Goal: Navigation & Orientation: Find specific page/section

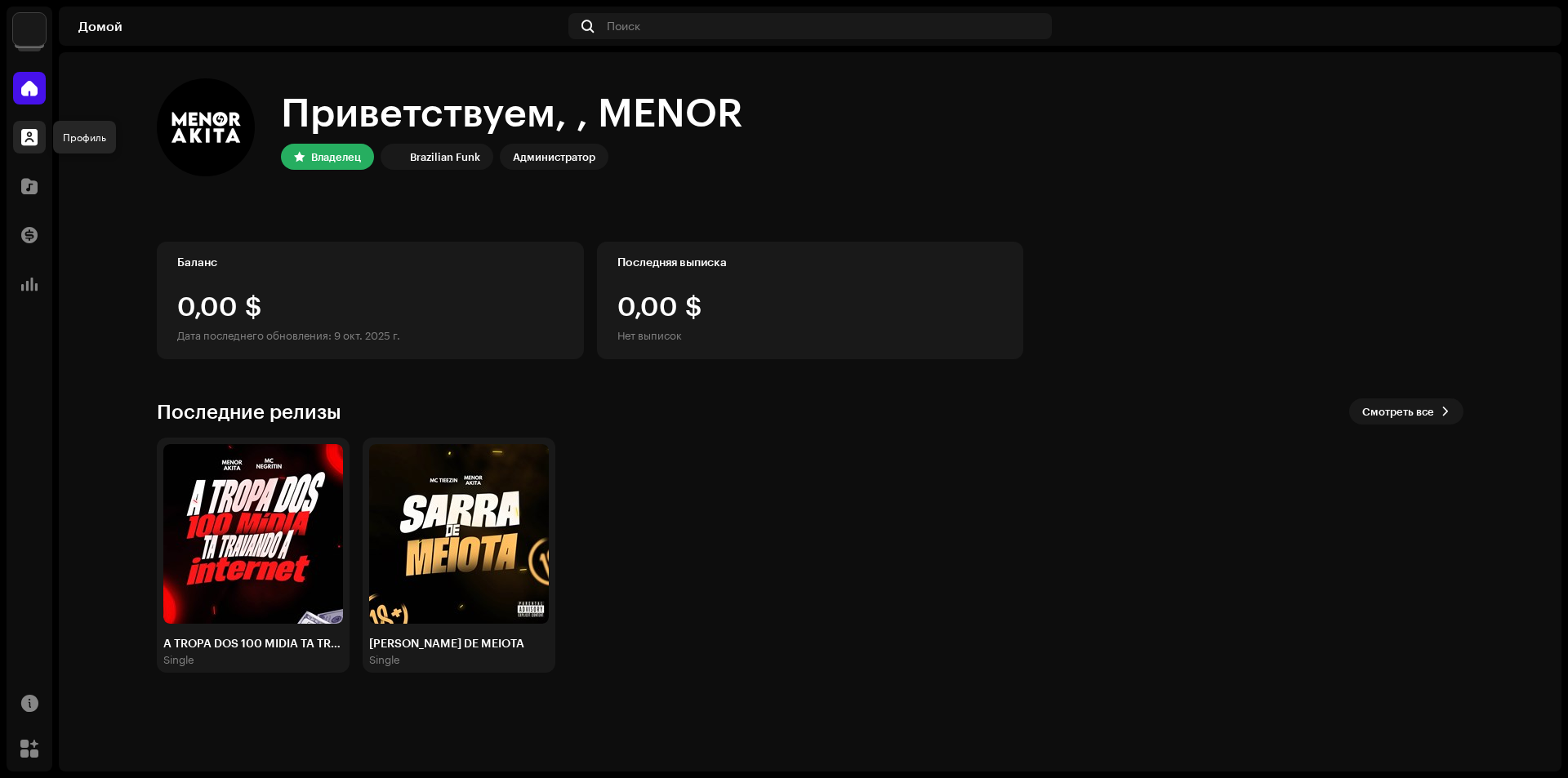
click at [34, 151] on div at bounding box center [30, 137] width 32 height 32
click at [28, 97] on div at bounding box center [30, 88] width 32 height 32
click at [20, 143] on div at bounding box center [30, 137] width 32 height 32
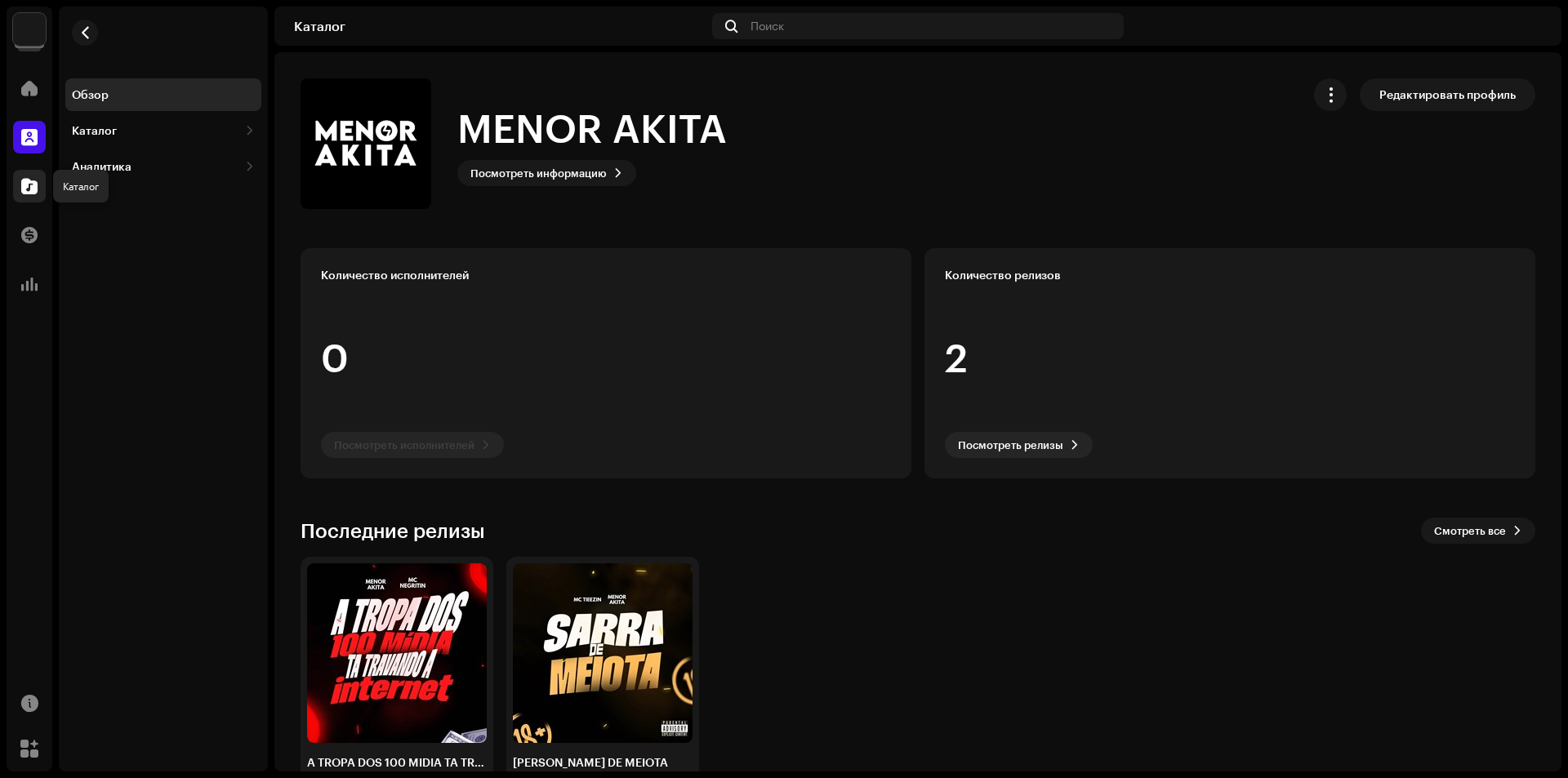
click at [32, 191] on span at bounding box center [30, 186] width 16 height 13
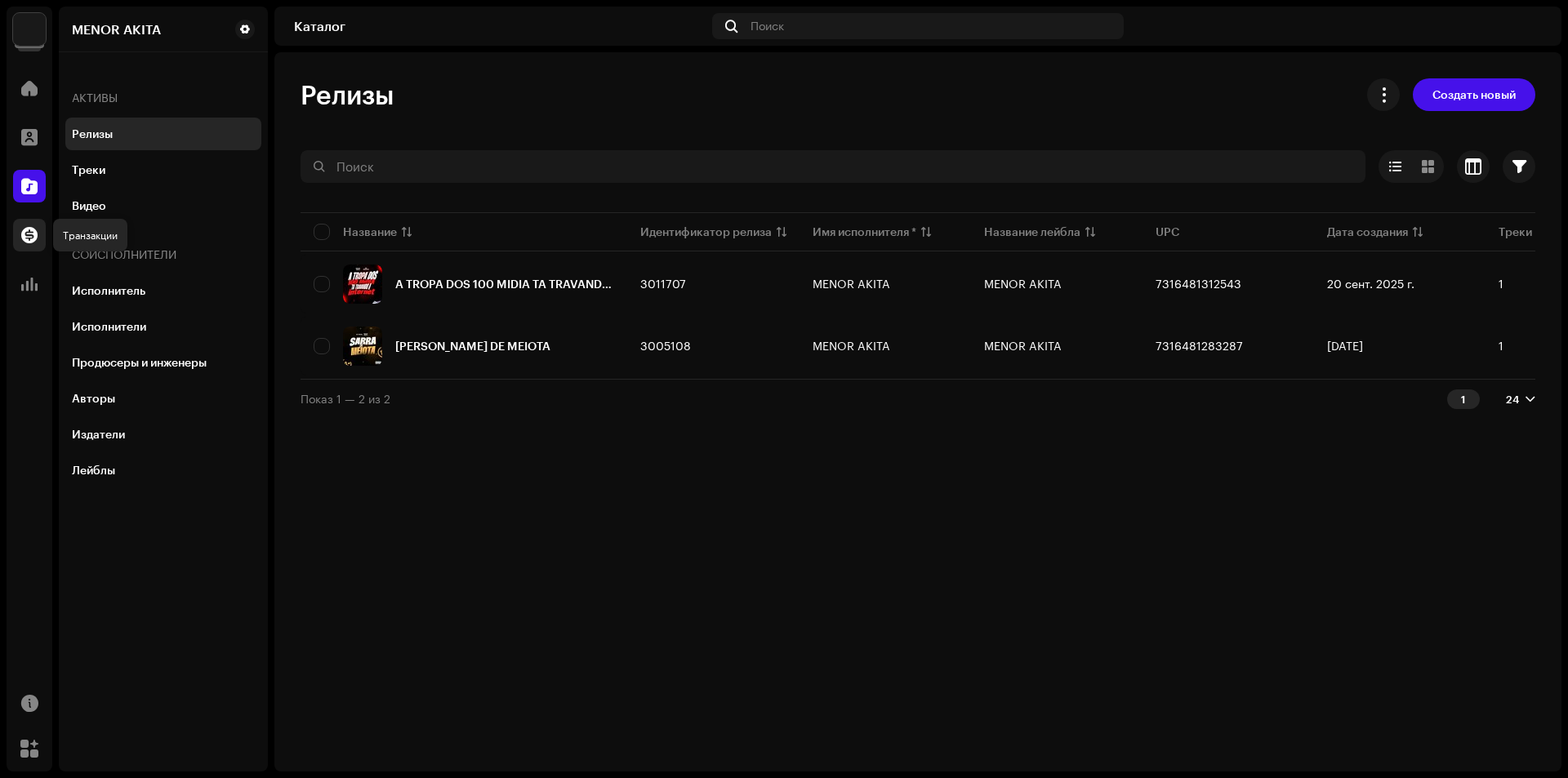
click at [28, 239] on span at bounding box center [30, 235] width 16 height 13
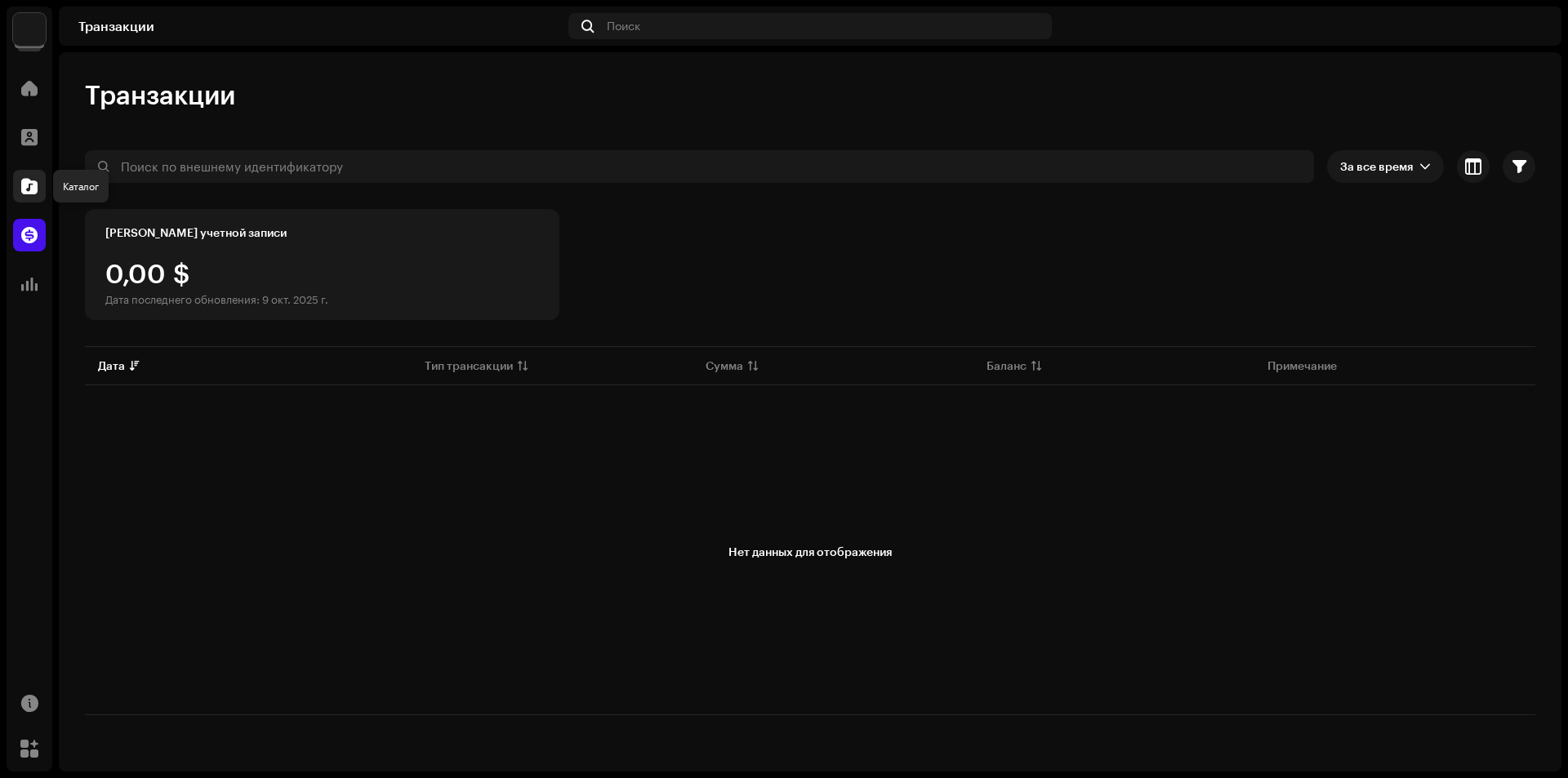
click at [39, 193] on div at bounding box center [30, 186] width 32 height 32
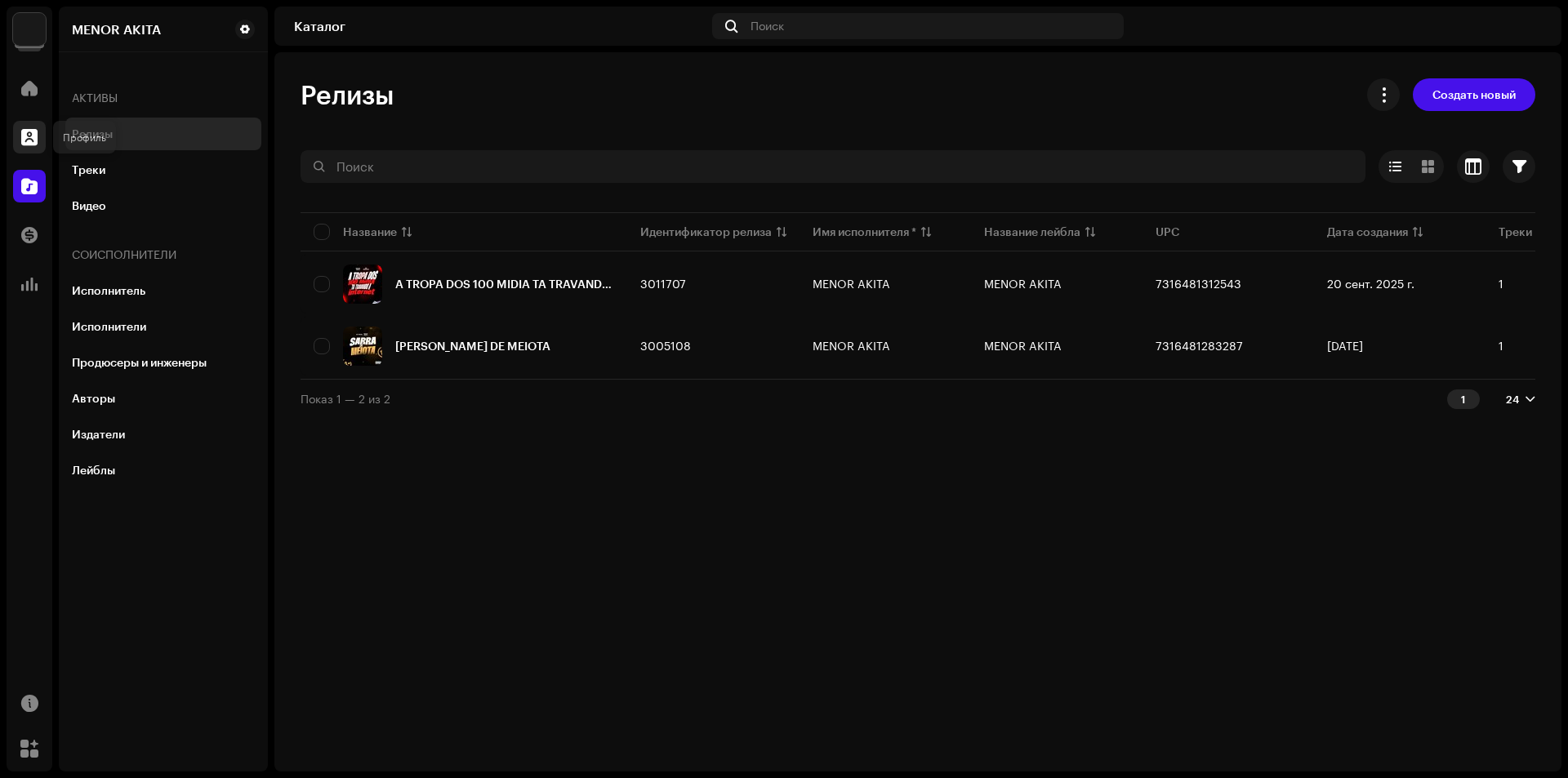
click at [32, 135] on span at bounding box center [30, 137] width 16 height 13
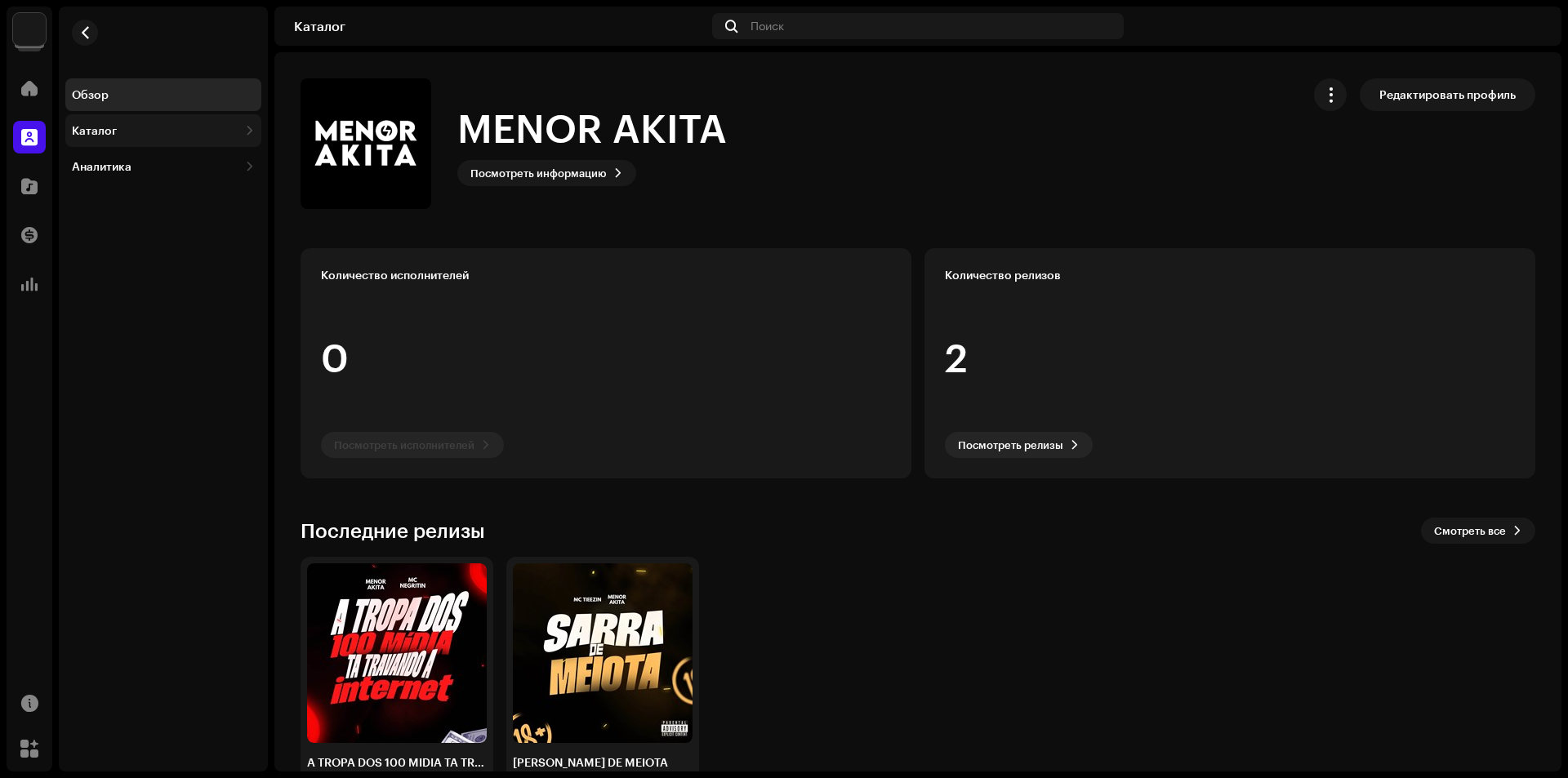
click at [103, 141] on div "Каталог" at bounding box center [163, 131] width 196 height 32
click at [8, 95] on div "Домой" at bounding box center [29, 88] width 46 height 46
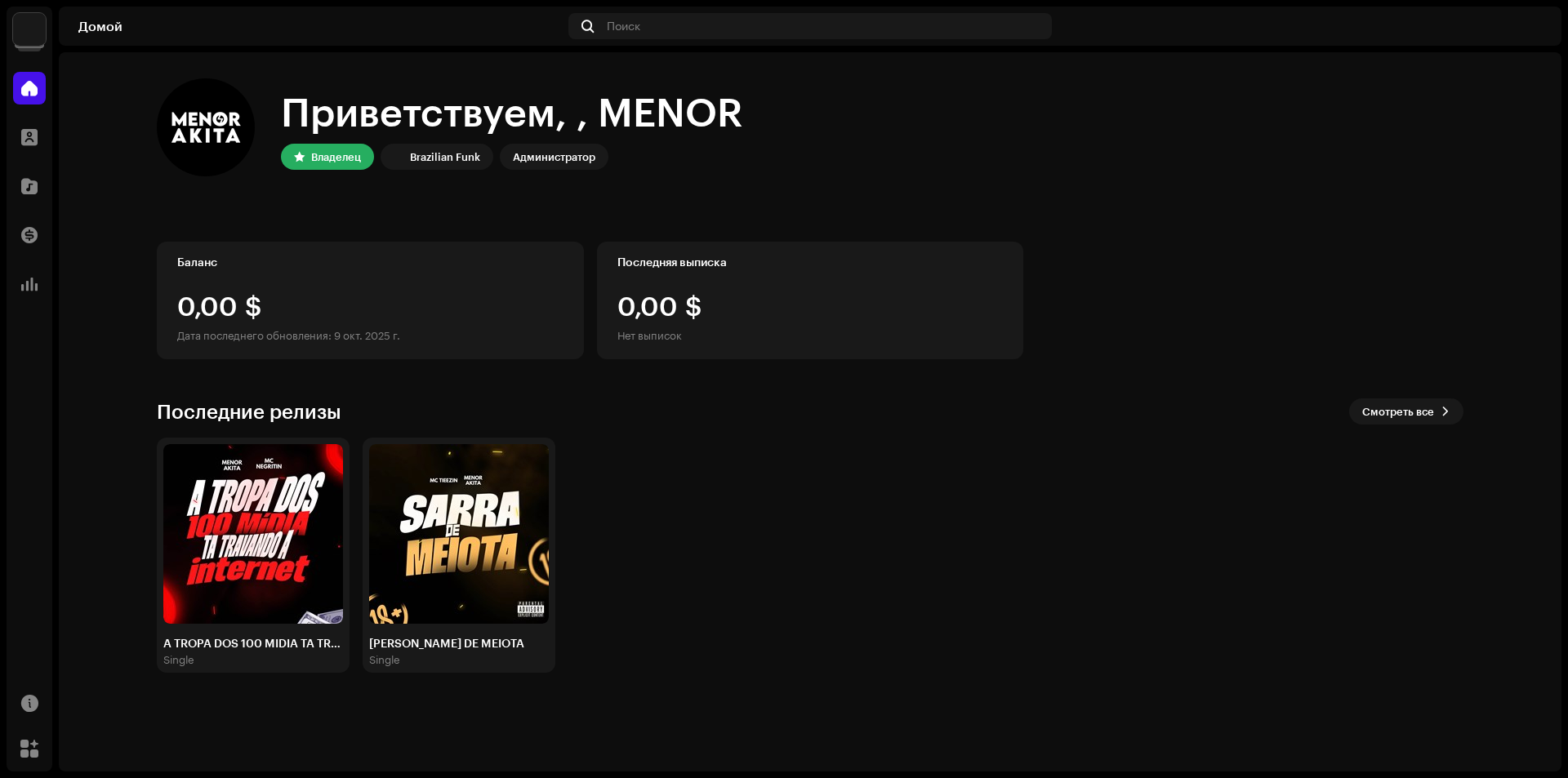
click at [28, 35] on img at bounding box center [30, 30] width 32 height 32
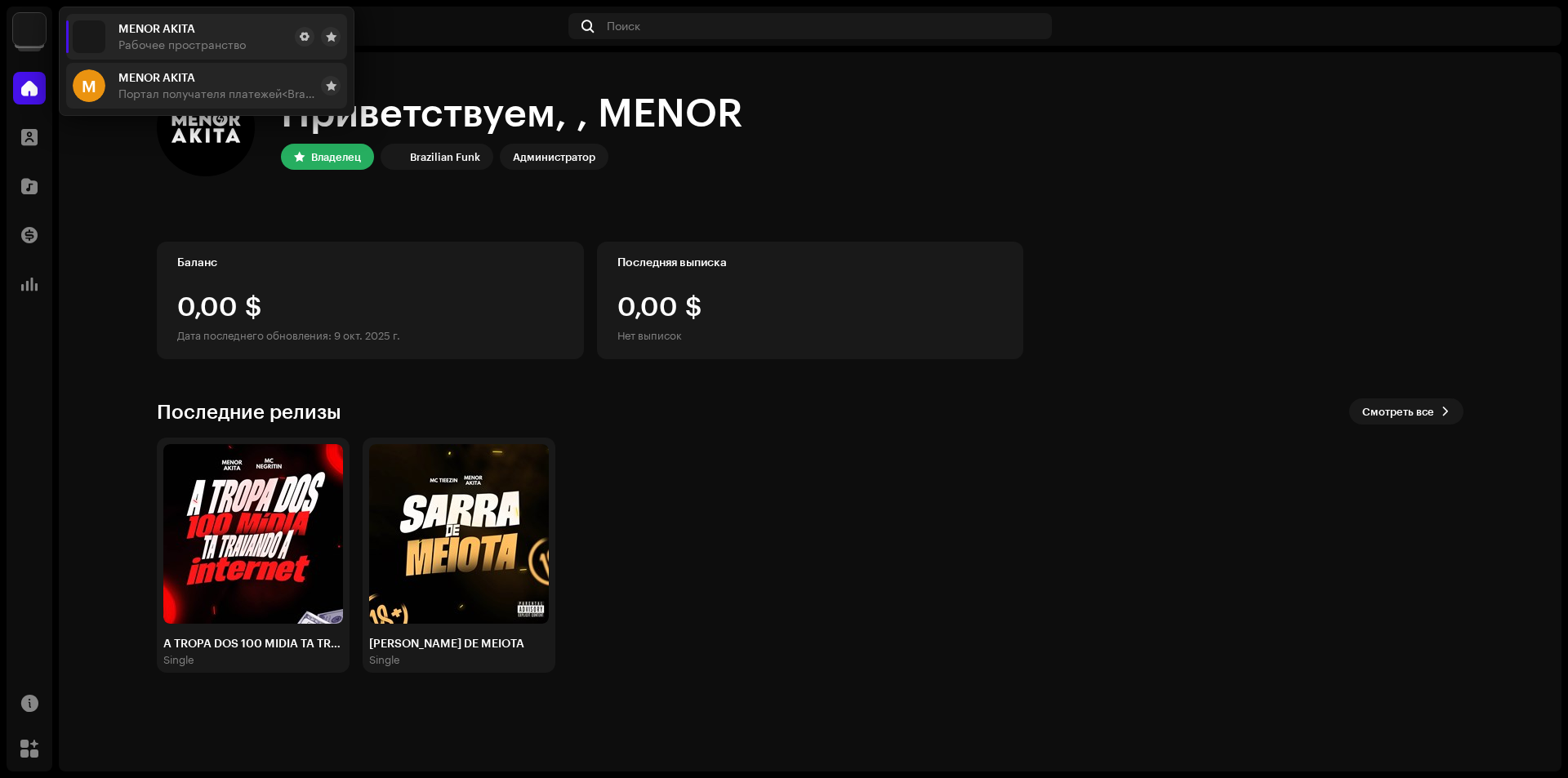
click at [141, 82] on span "MENOR AKITA" at bounding box center [157, 77] width 77 height 13
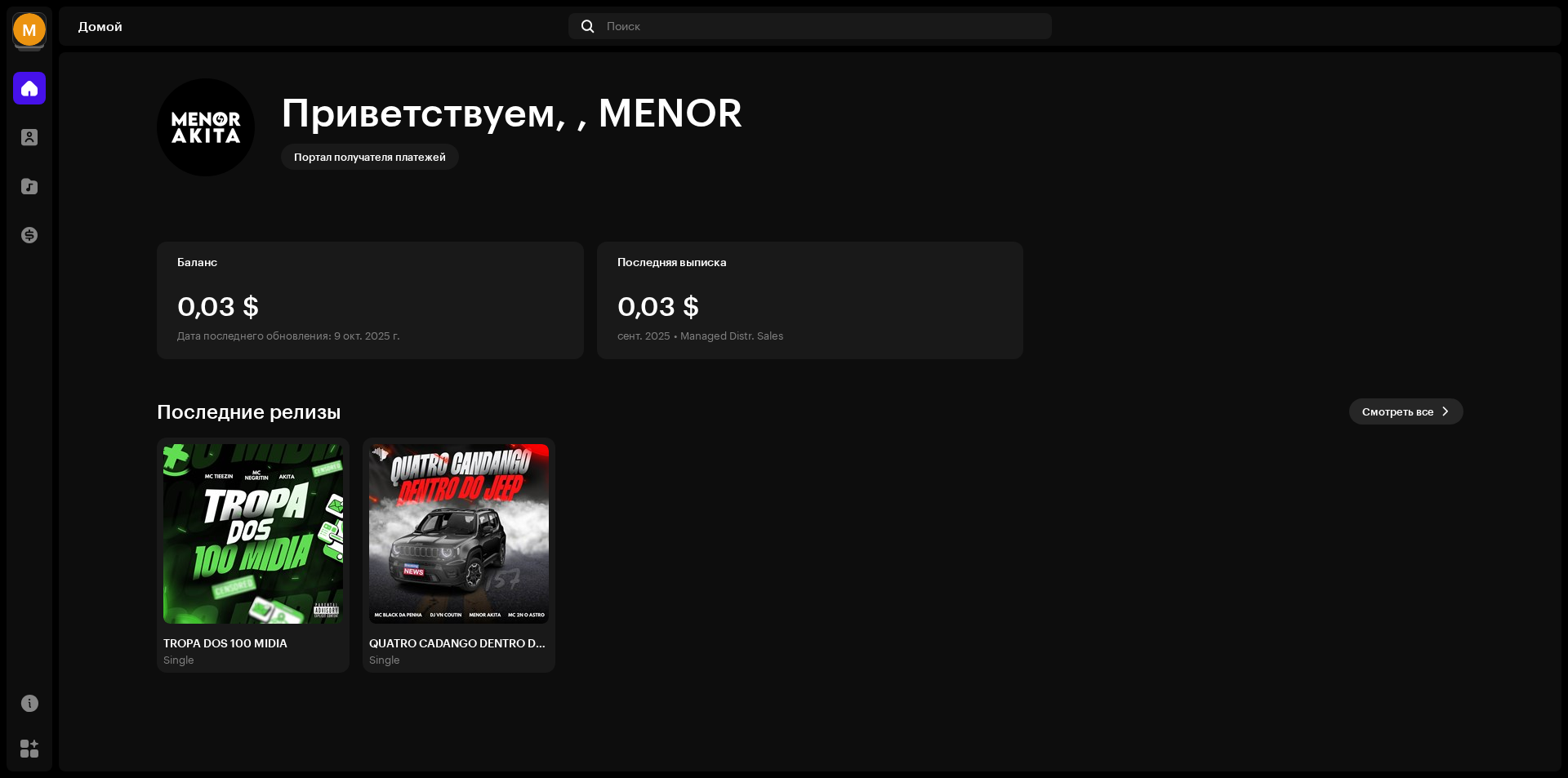
click at [1383, 411] on span "Смотреть все" at bounding box center [1398, 411] width 72 height 32
